Goal: Transaction & Acquisition: Purchase product/service

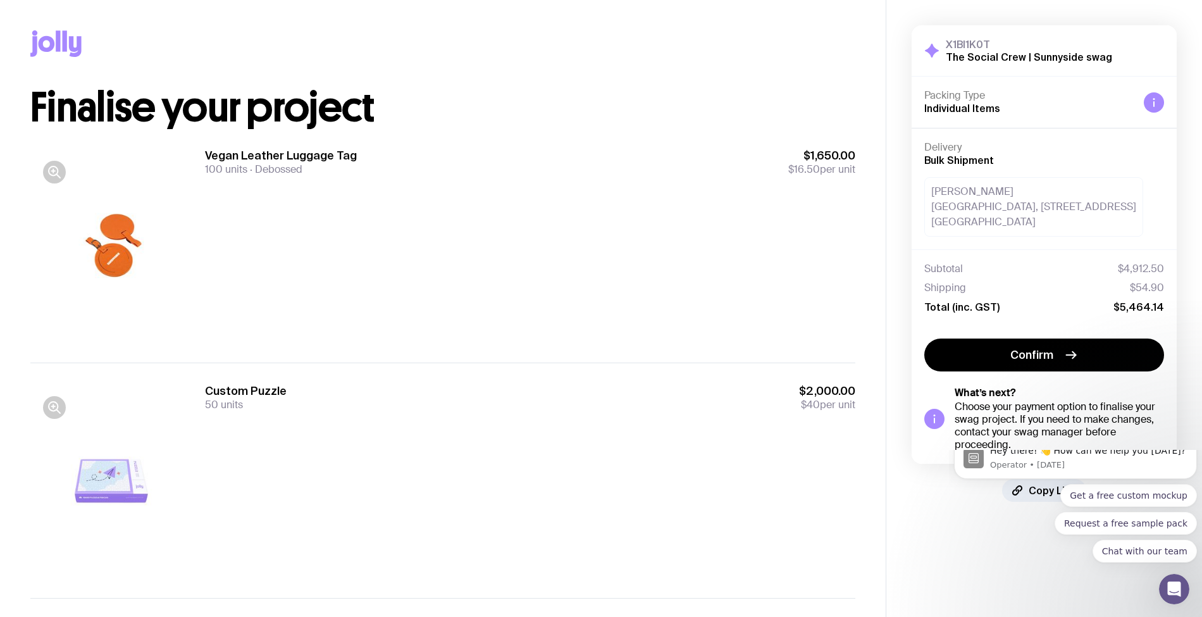
click at [496, 253] on div "Vegan Leather Luggage Tag 100 units Debossed $1,650.00 $16.50 per unit" at bounding box center [530, 245] width 650 height 194
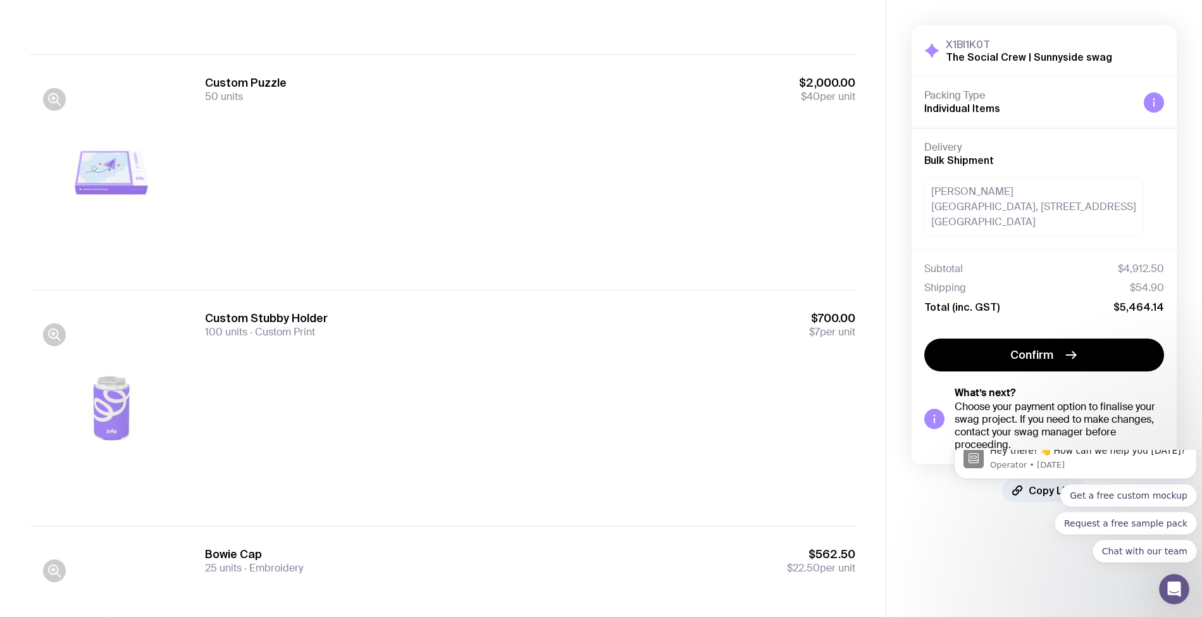
scroll to position [224, 0]
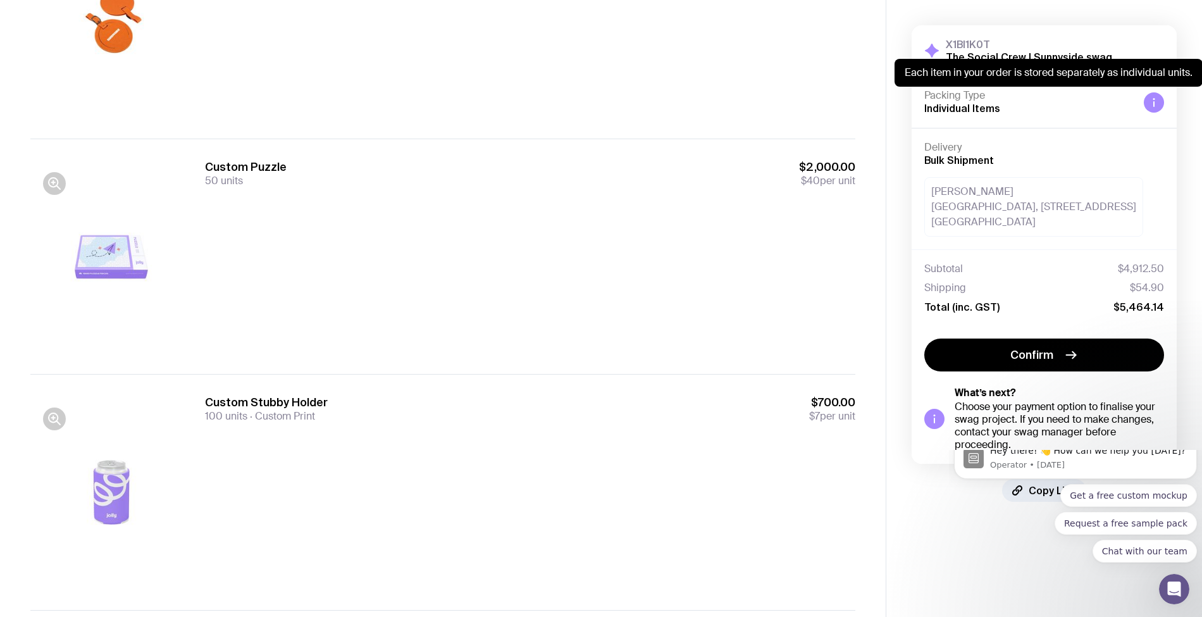
click at [1156, 101] on icon at bounding box center [1154, 102] width 10 height 10
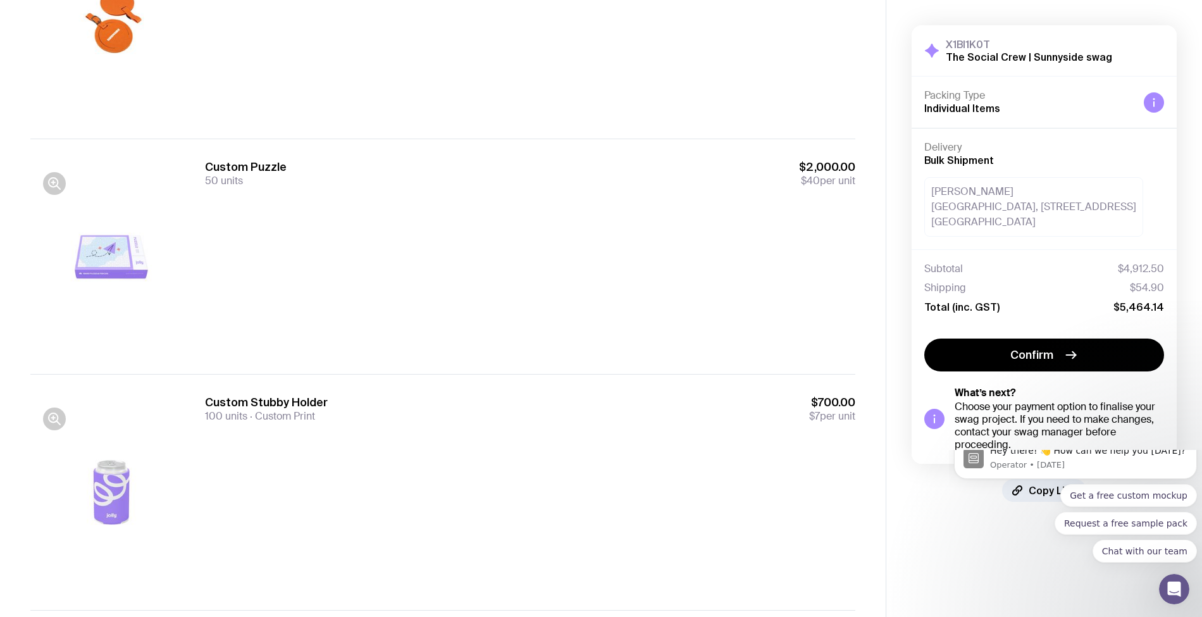
click at [1156, 101] on icon at bounding box center [1154, 102] width 10 height 10
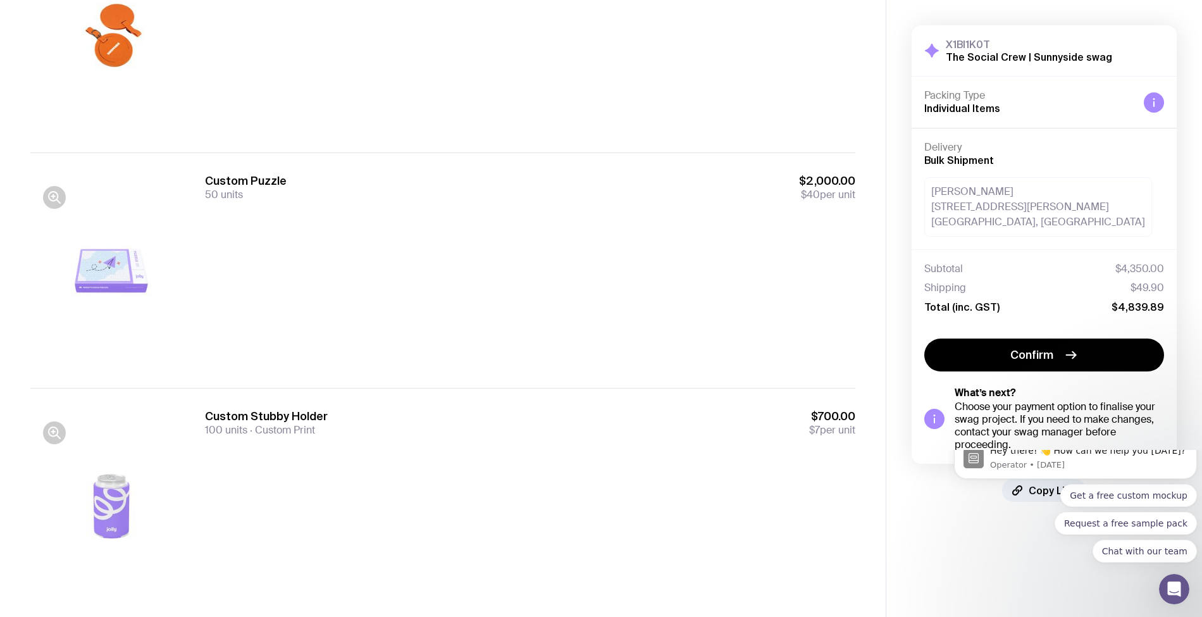
scroll to position [242, 0]
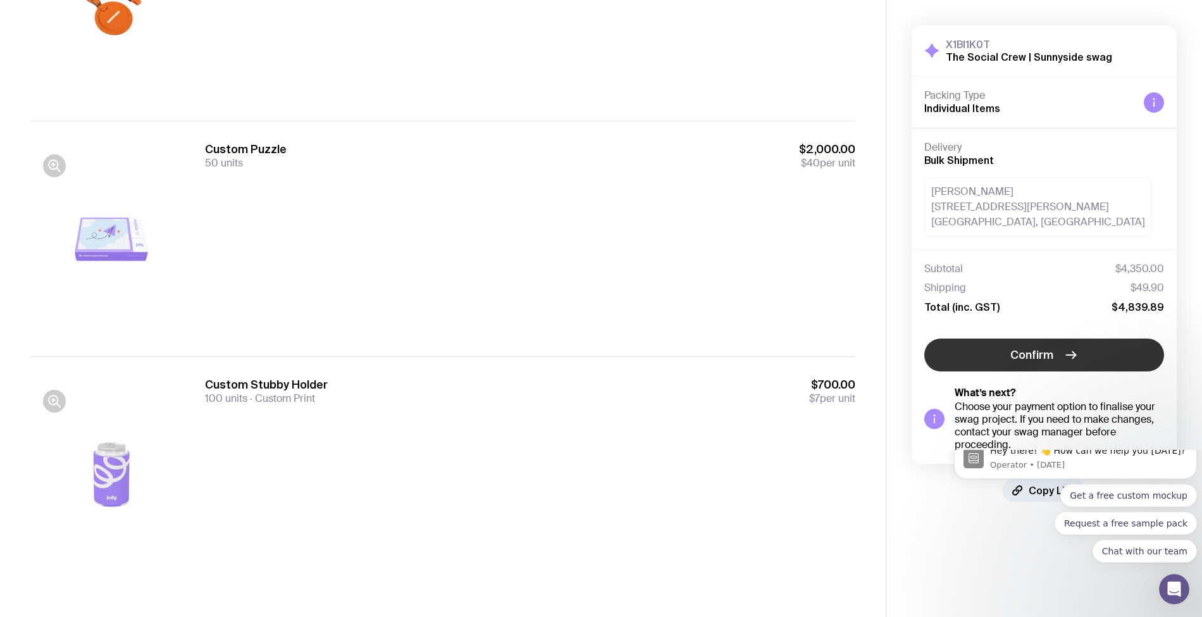
click at [1026, 354] on span "Confirm" at bounding box center [1031, 354] width 43 height 15
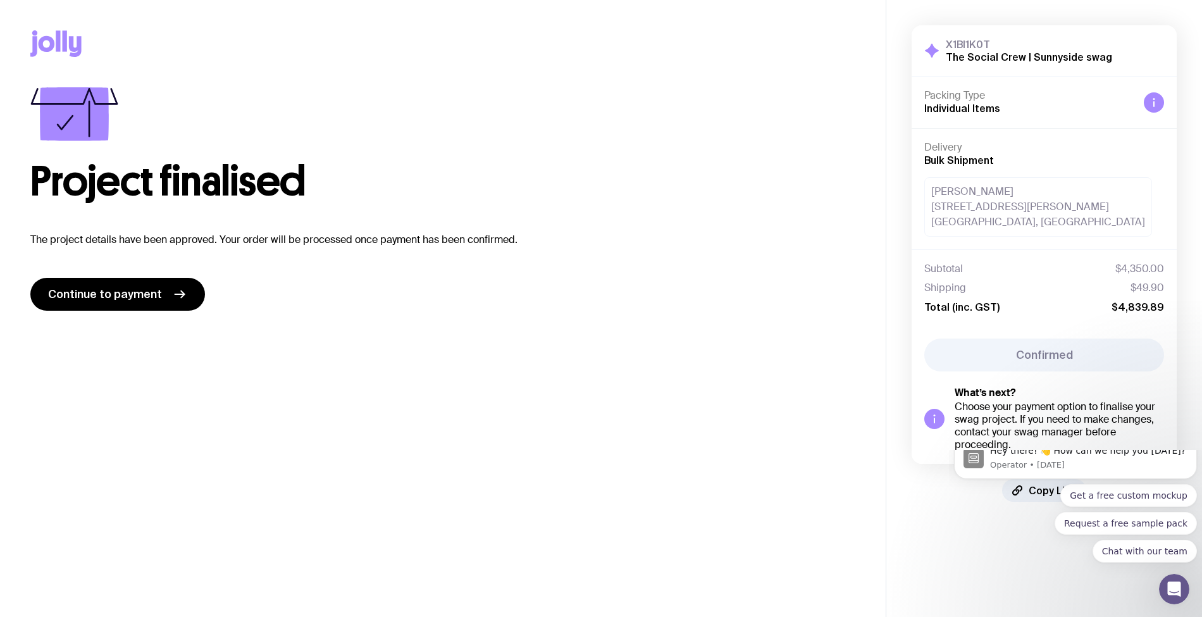
scroll to position [0, 0]
click at [128, 294] on span "Continue to payment" at bounding box center [105, 294] width 114 height 15
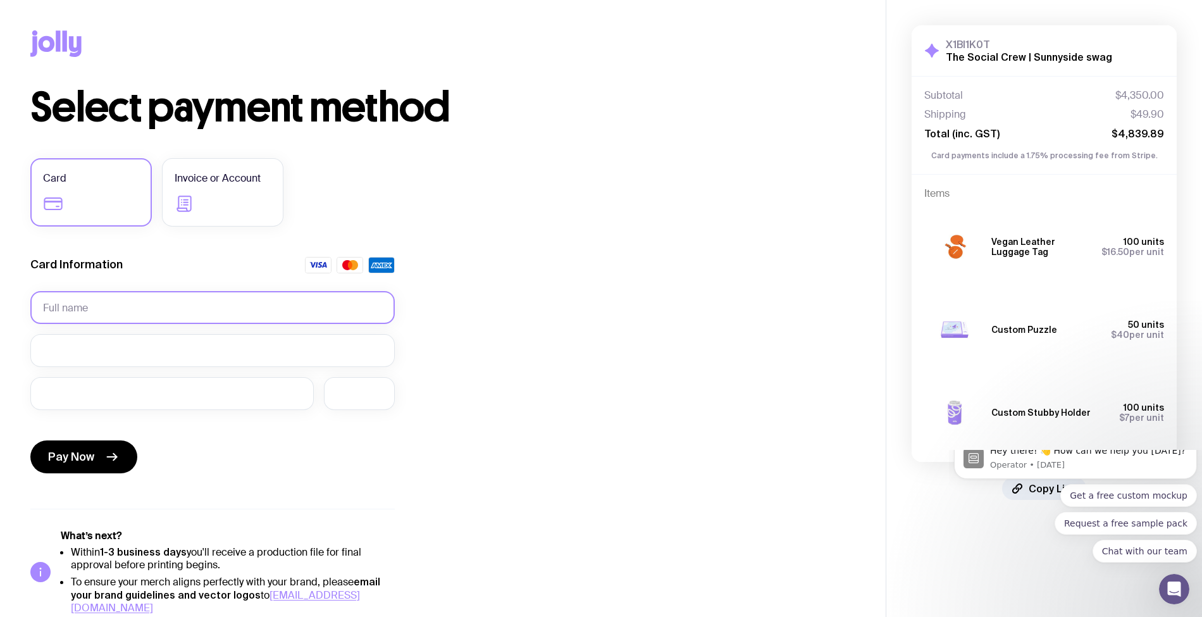
click at [92, 295] on input "text" at bounding box center [212, 307] width 364 height 33
type input "Belinda Collins"
click at [560, 387] on div "Select payment method Card Invoice or Account Card Information Belinda Collins …" at bounding box center [442, 350] width 825 height 527
click at [362, 385] on div at bounding box center [359, 393] width 71 height 33
click at [605, 318] on div "Select payment method Card Invoice or Account Card Information Belinda Collins …" at bounding box center [442, 350] width 825 height 527
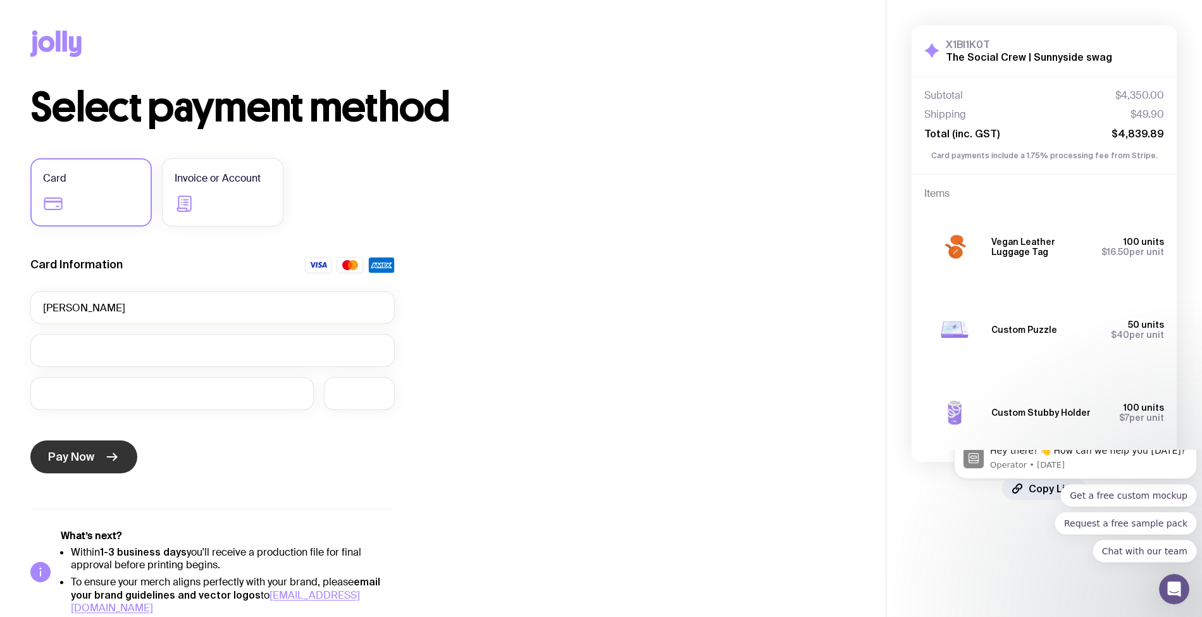
click at [108, 459] on icon "submit" at bounding box center [111, 456] width 15 height 15
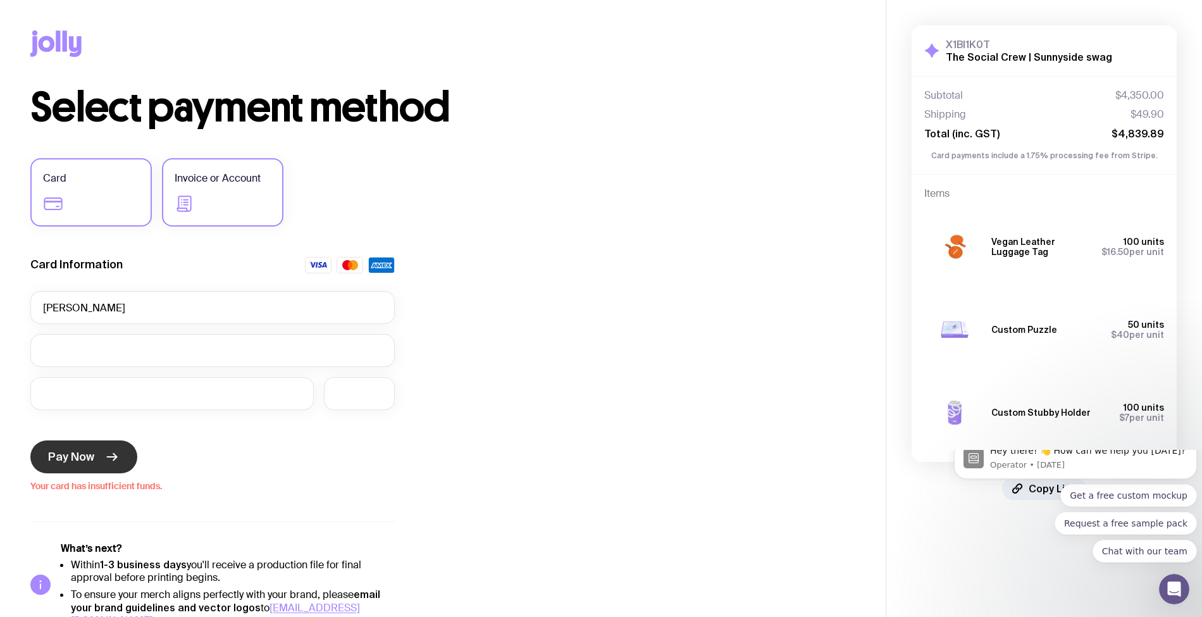
click at [204, 179] on span "Invoice or Account" at bounding box center [218, 178] width 86 height 15
click at [0, 0] on input "Invoice or Account" at bounding box center [0, 0] width 0 height 0
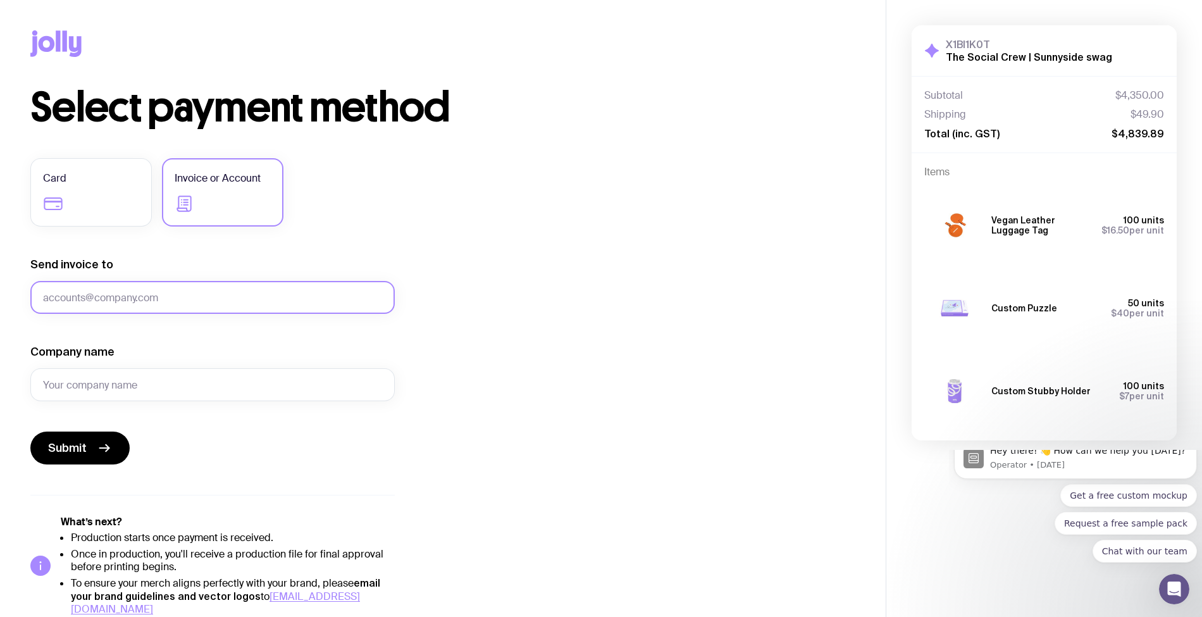
click at [244, 296] on input "Send invoice to" at bounding box center [212, 297] width 364 height 33
click at [163, 298] on input "Send invoice to" at bounding box center [212, 297] width 364 height 33
type input "accounts@thesocialcrew.com.au"
type input "The Social Crew"
click at [579, 281] on div "Select payment method Card Invoice or Account Send invoice to accounts@thesocia…" at bounding box center [442, 351] width 825 height 528
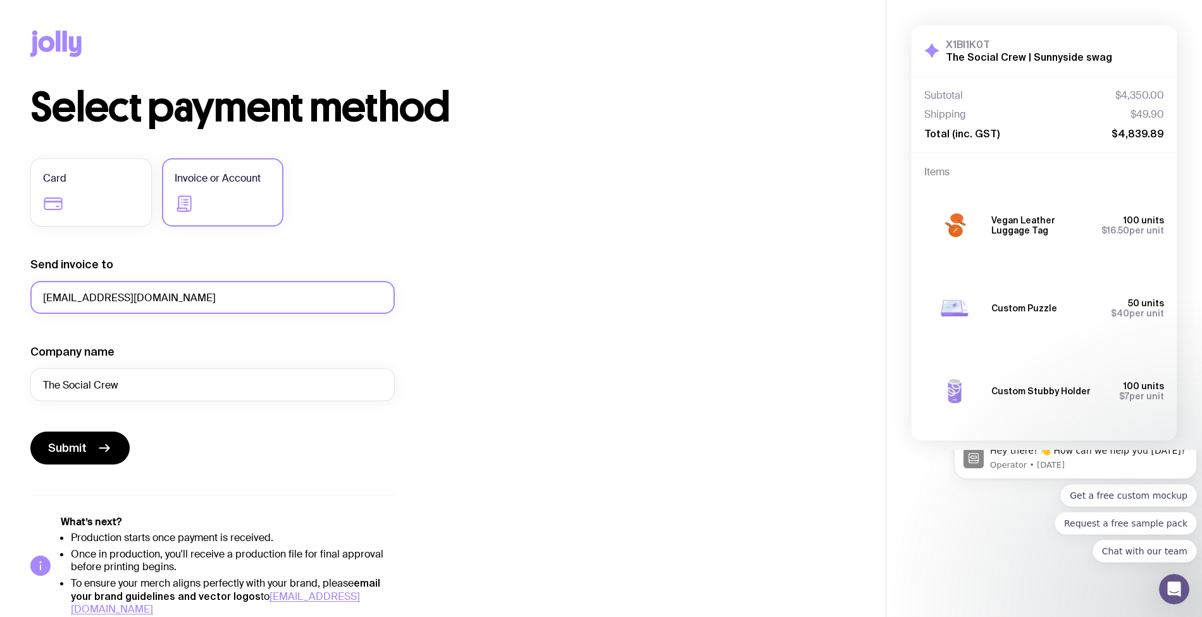
drag, startPoint x: 85, startPoint y: 295, endPoint x: 6, endPoint y: 294, distance: 79.1
click at [6, 296] on div "Copy Link Select payment method Card Invoice or Account Send invoice to account…" at bounding box center [443, 308] width 886 height 616
type input "belinda@thesocialcrew.com.au"
click at [70, 445] on span "Submit" at bounding box center [67, 447] width 39 height 15
